Goal: Information Seeking & Learning: Learn about a topic

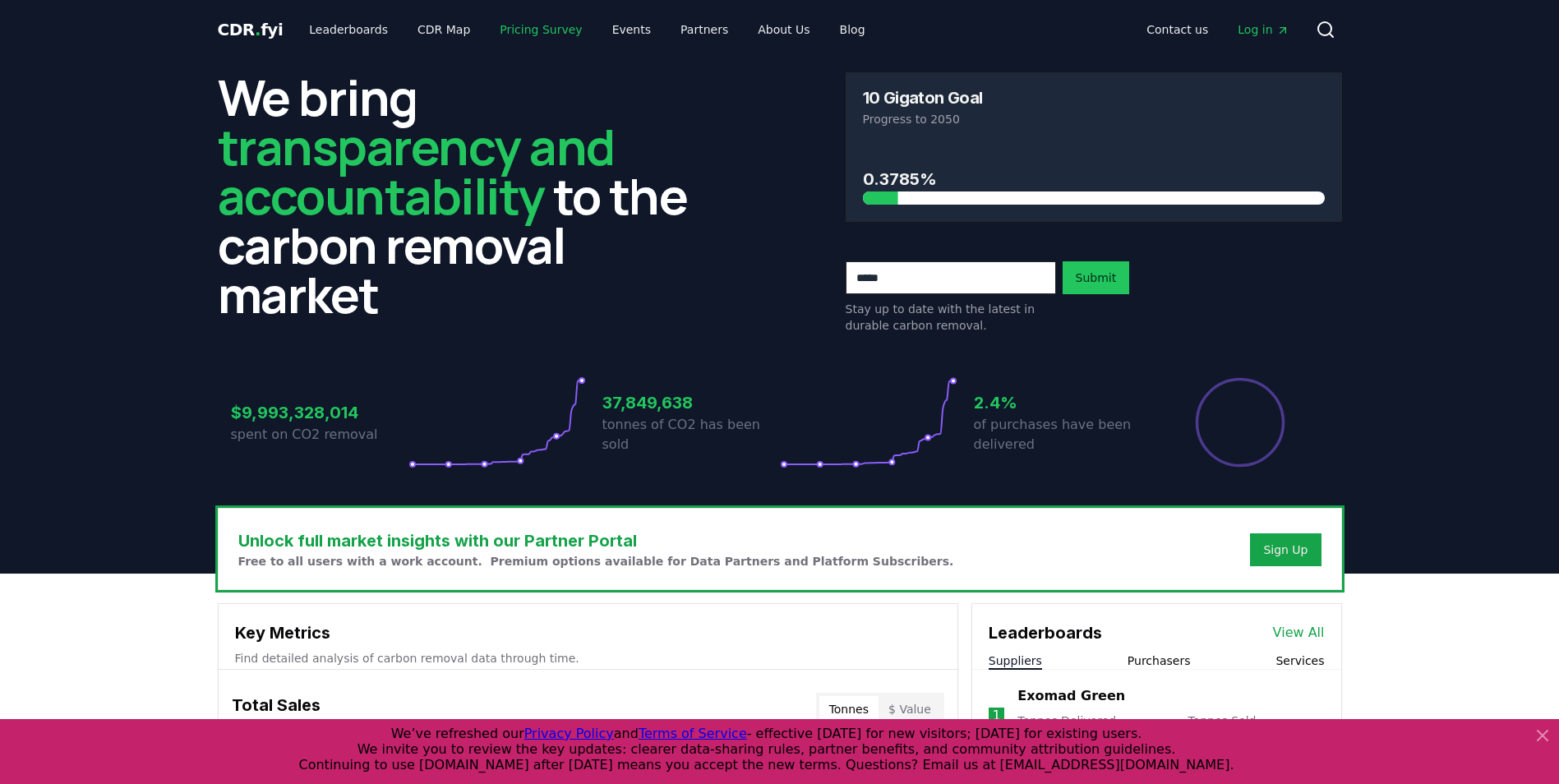
click at [513, 33] on link "Pricing Survey" at bounding box center [541, 29] width 108 height 29
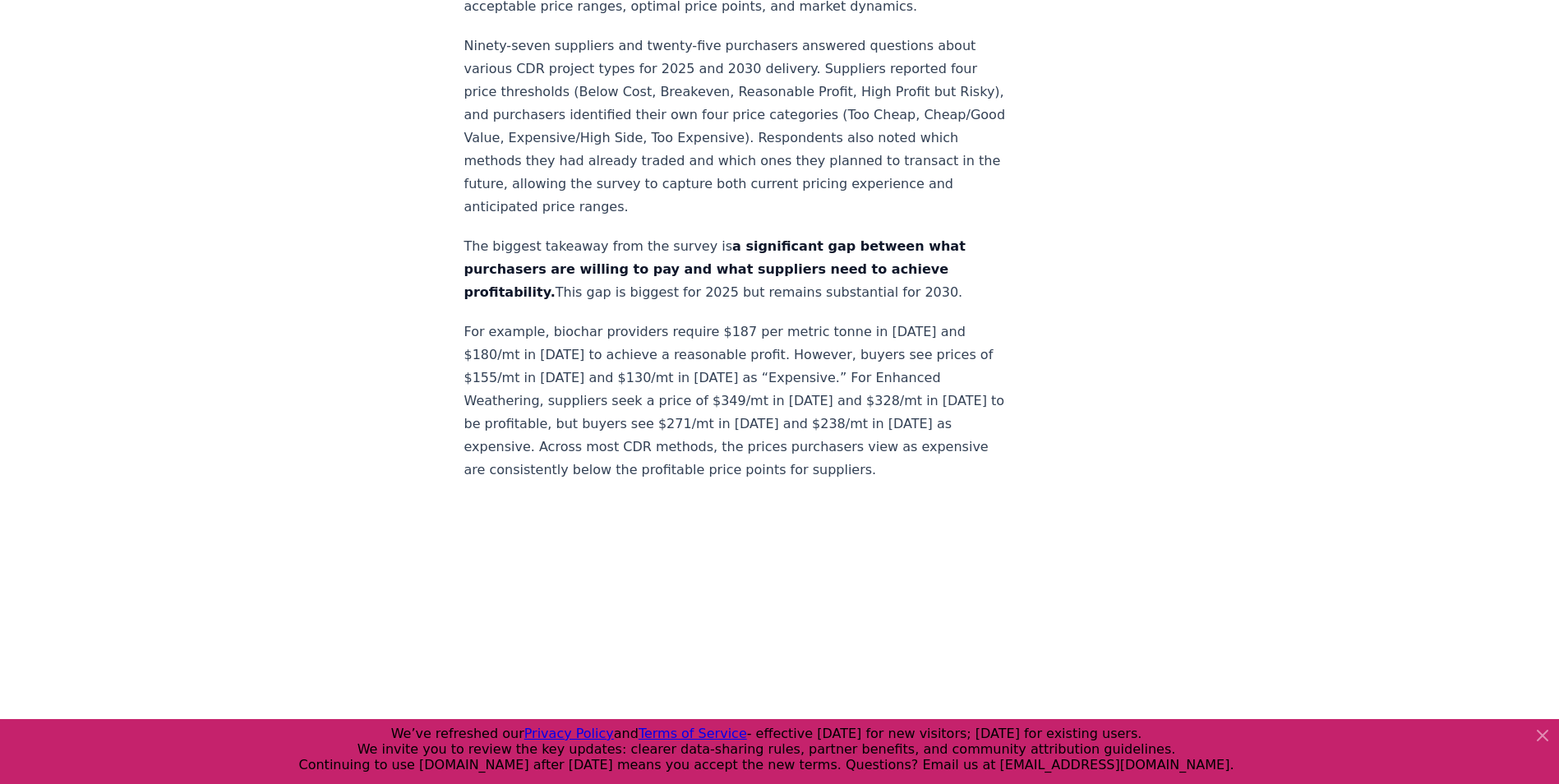
scroll to position [1150, 0]
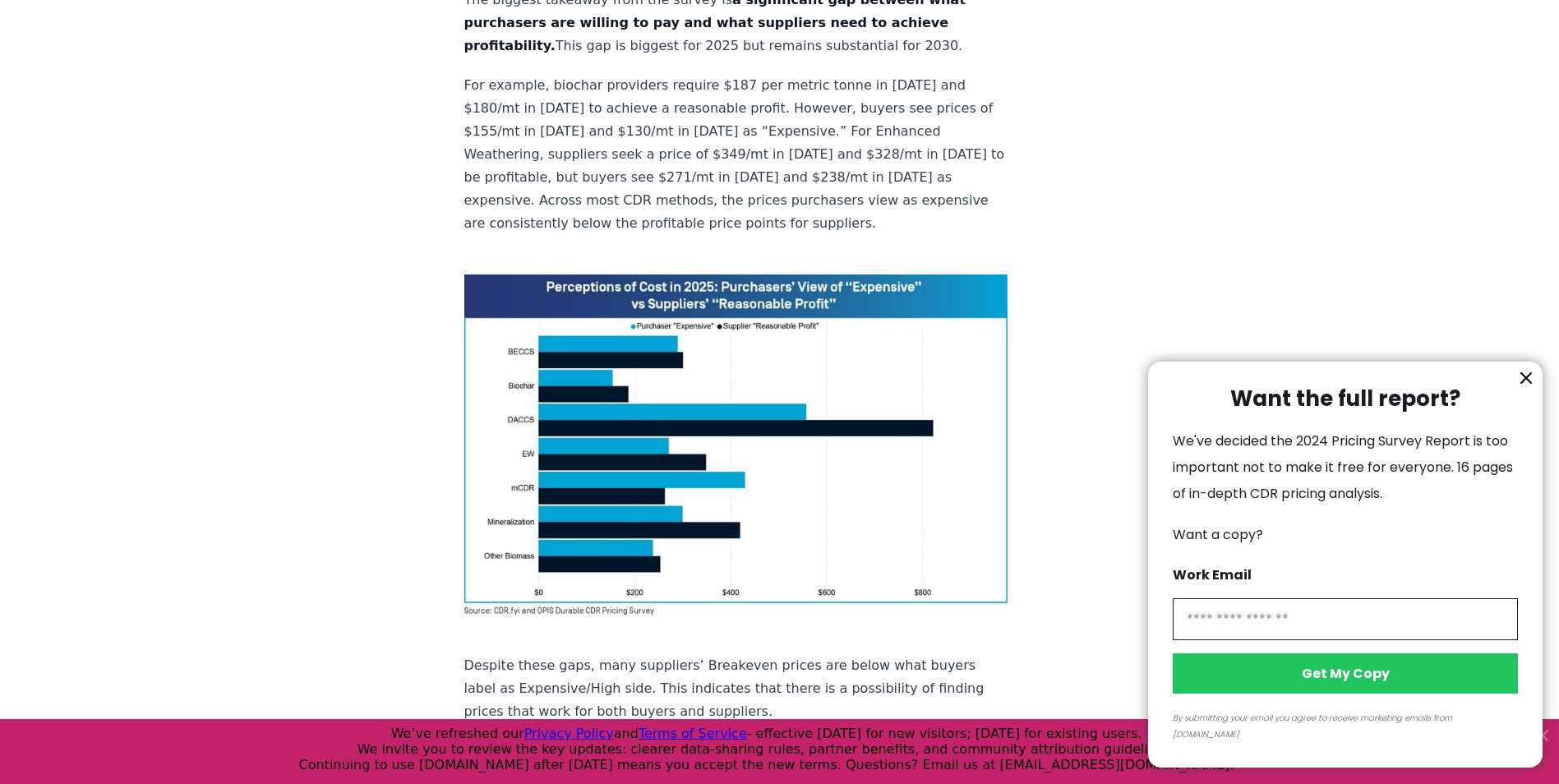
click at [621, 257] on div at bounding box center [780, 392] width 1559 height 784
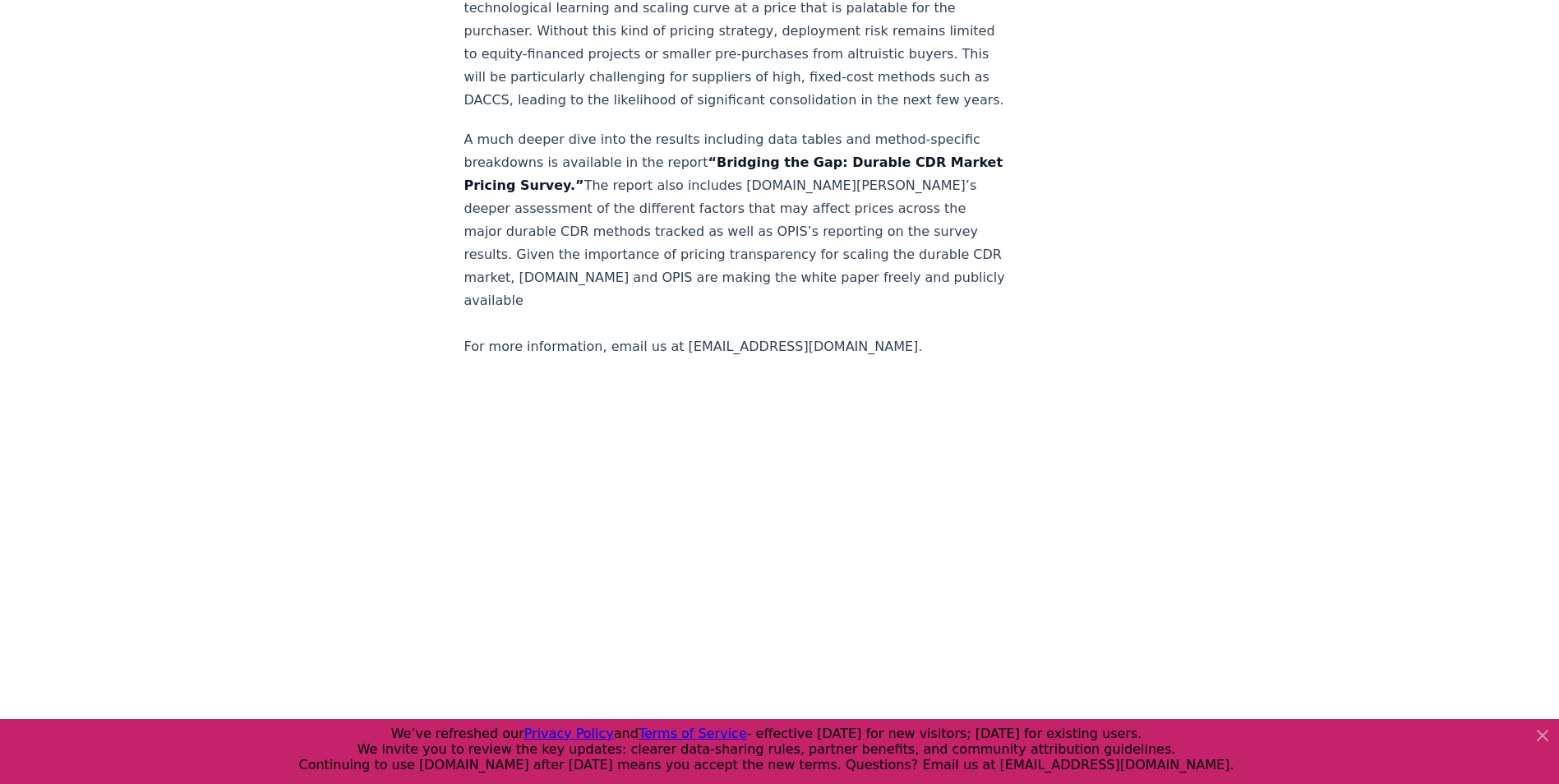
scroll to position [3368, 0]
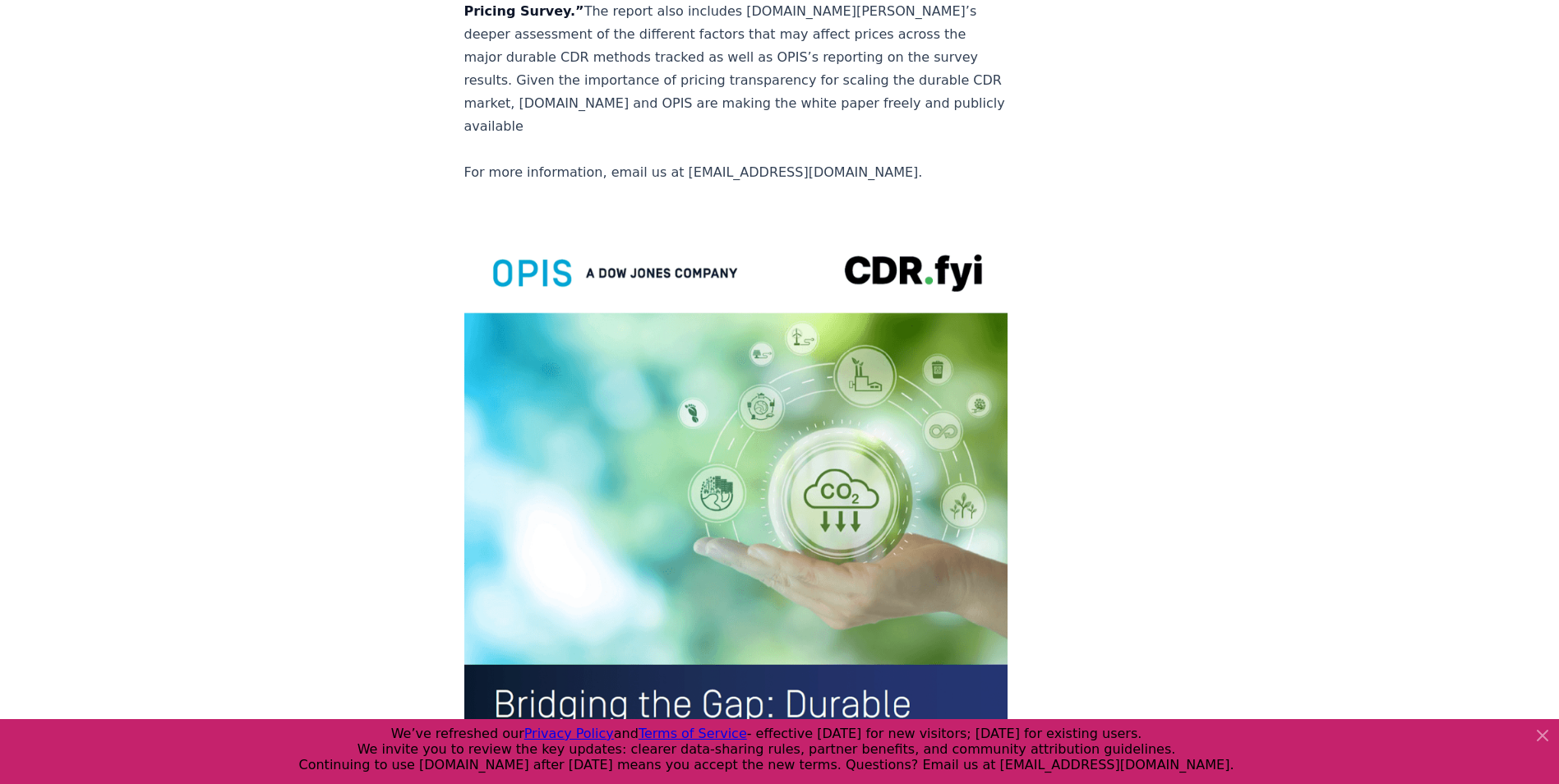
click at [621, 263] on img at bounding box center [736, 578] width 544 height 709
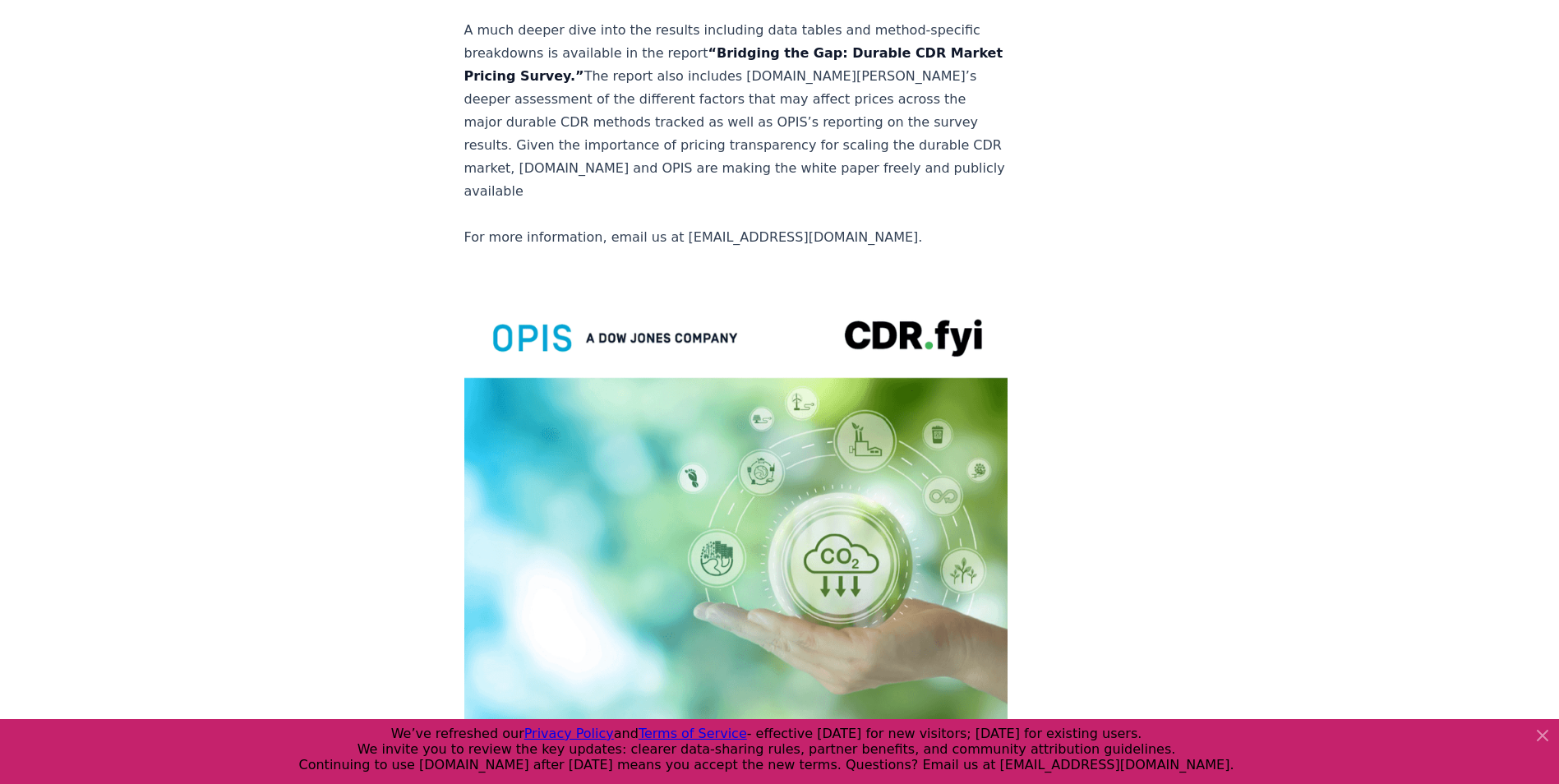
scroll to position [3405, 0]
